Goal: Complete application form

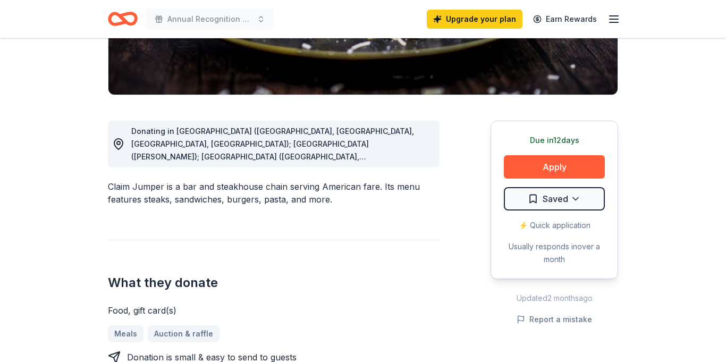
scroll to position [234, 0]
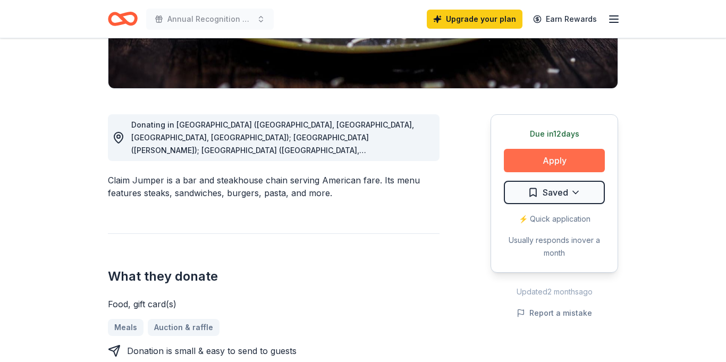
click at [566, 156] on button "Apply" at bounding box center [554, 160] width 101 height 23
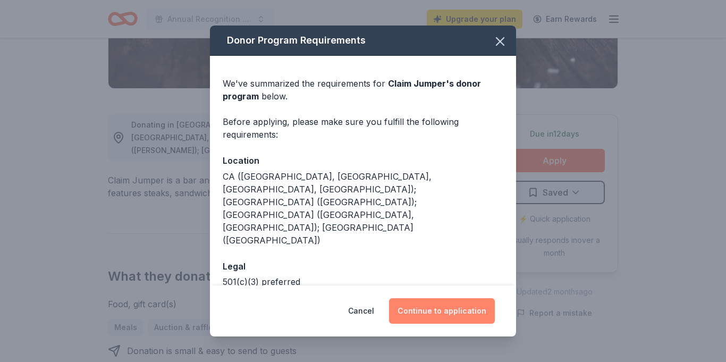
click at [456, 317] on button "Continue to application" at bounding box center [442, 311] width 106 height 26
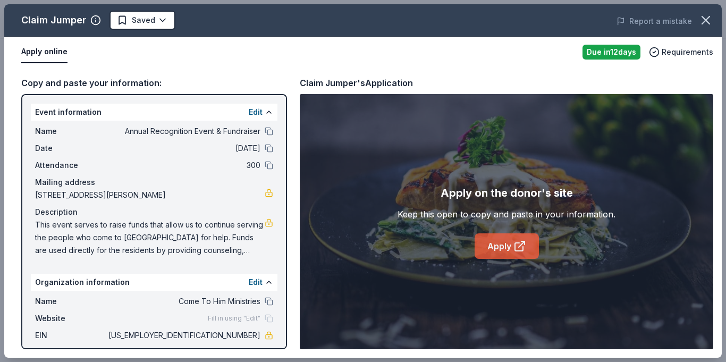
click at [506, 253] on link "Apply" at bounding box center [507, 246] width 64 height 26
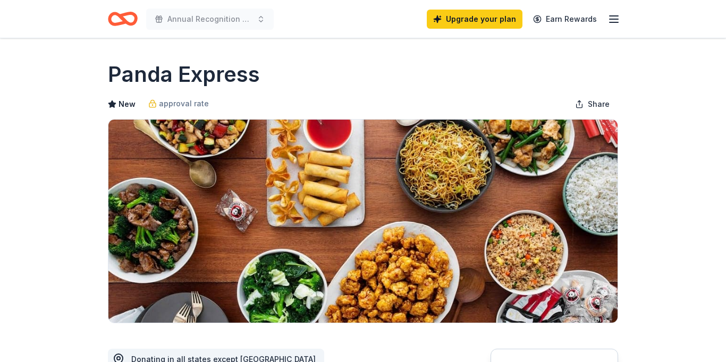
scroll to position [261, 0]
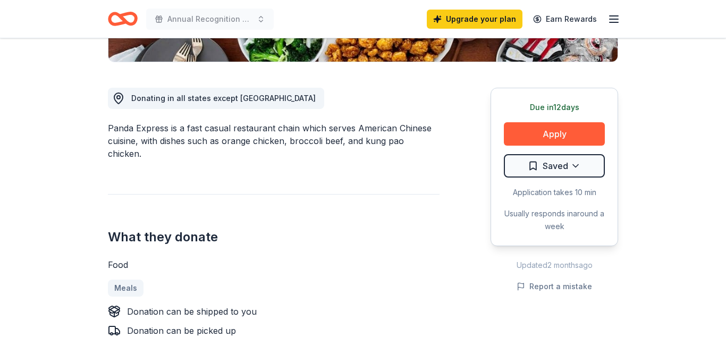
click at [548, 131] on button "Apply" at bounding box center [554, 133] width 101 height 23
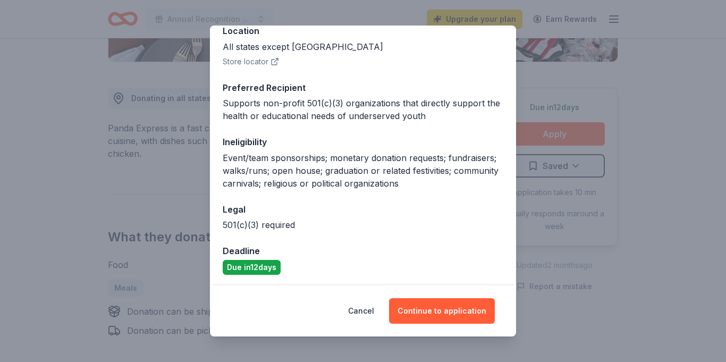
scroll to position [132, 0]
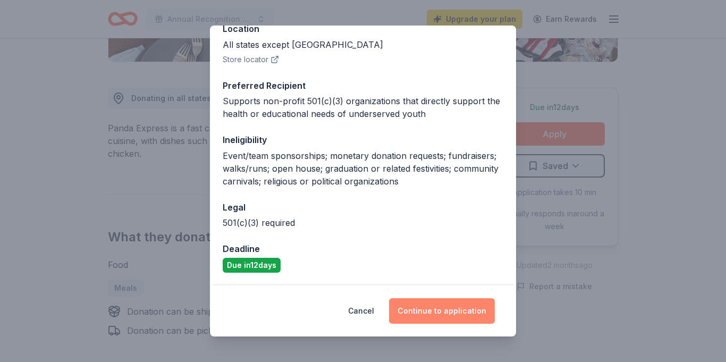
click at [459, 307] on button "Continue to application" at bounding box center [442, 311] width 106 height 26
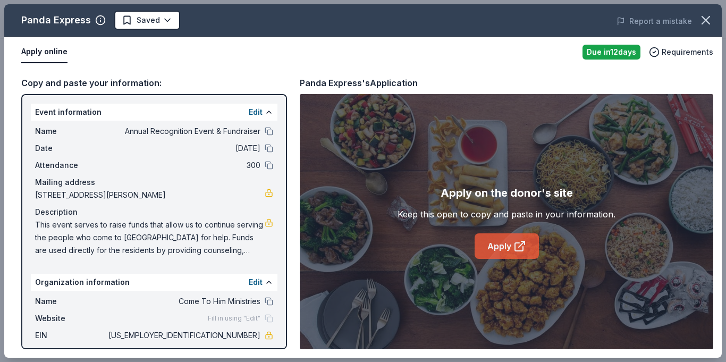
click at [509, 247] on link "Apply" at bounding box center [507, 246] width 64 height 26
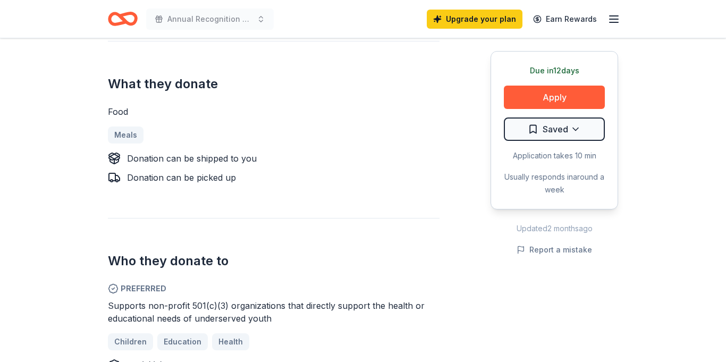
scroll to position [414, 0]
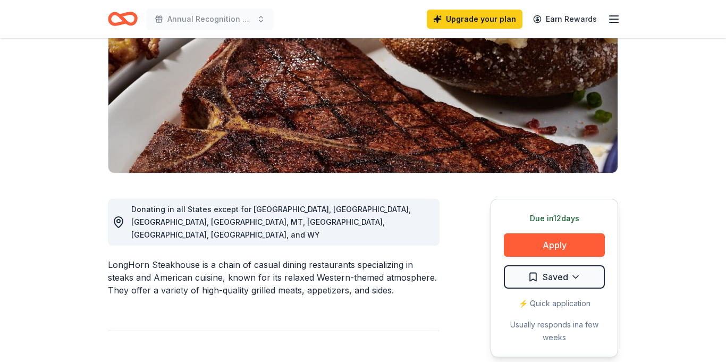
scroll to position [154, 0]
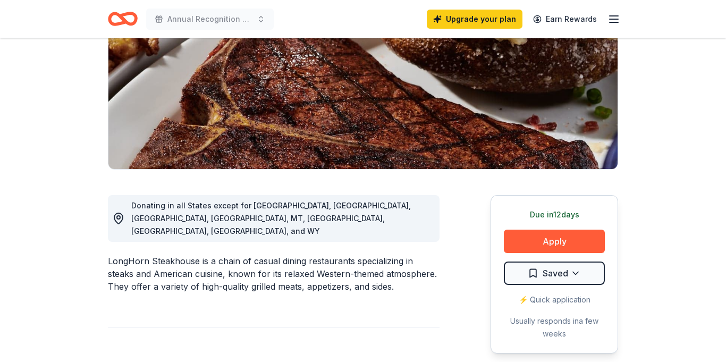
click at [551, 240] on button "Apply" at bounding box center [554, 241] width 101 height 23
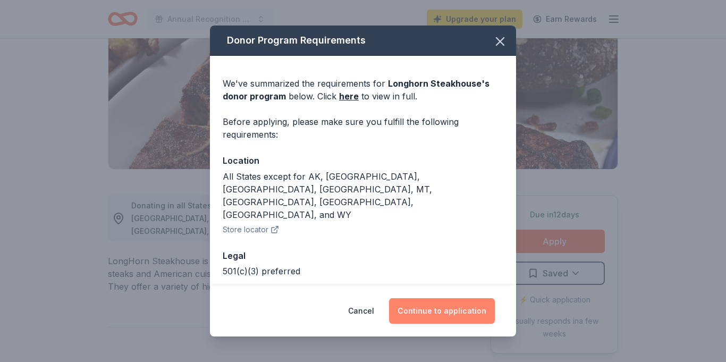
click at [457, 313] on button "Continue to application" at bounding box center [442, 311] width 106 height 26
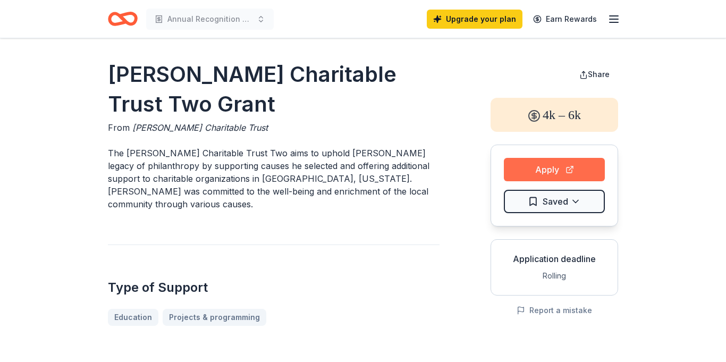
click at [551, 166] on button "Apply" at bounding box center [554, 169] width 101 height 23
